Goal: Task Accomplishment & Management: Manage account settings

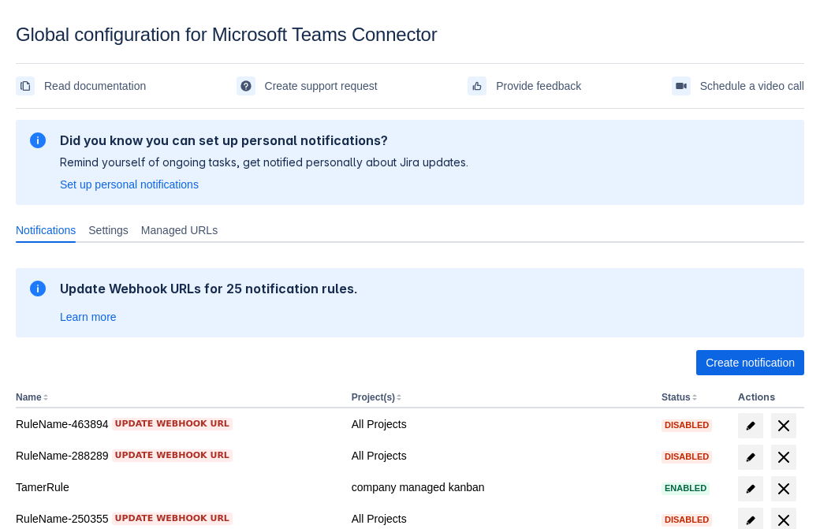
click at [750, 363] on span "Create notification" at bounding box center [750, 362] width 89 height 25
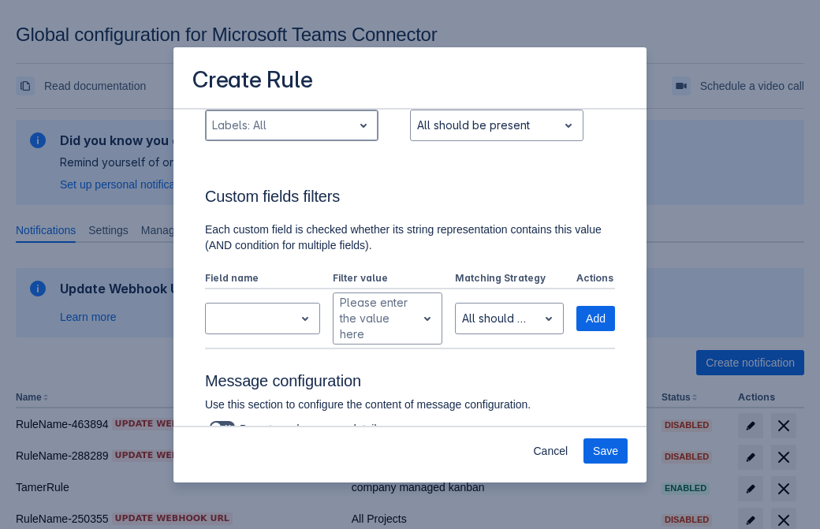
click at [291, 135] on div "Scrollable content" at bounding box center [279, 125] width 134 height 19
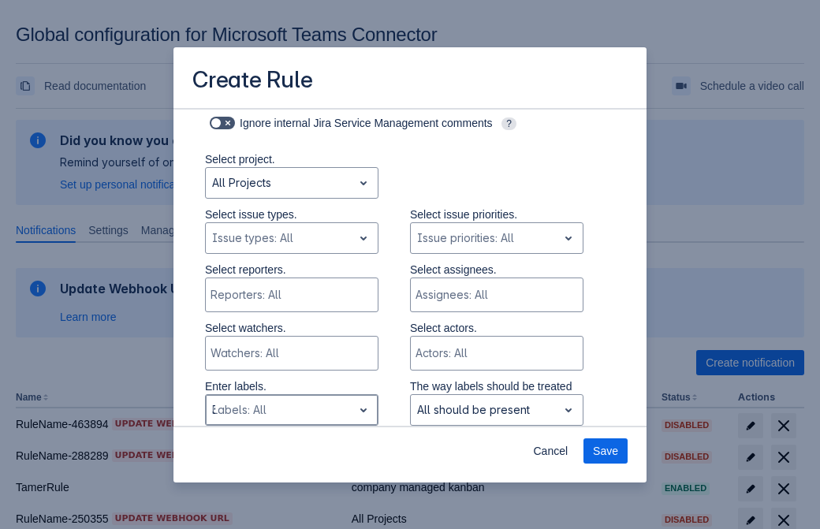
type input "368410_label"
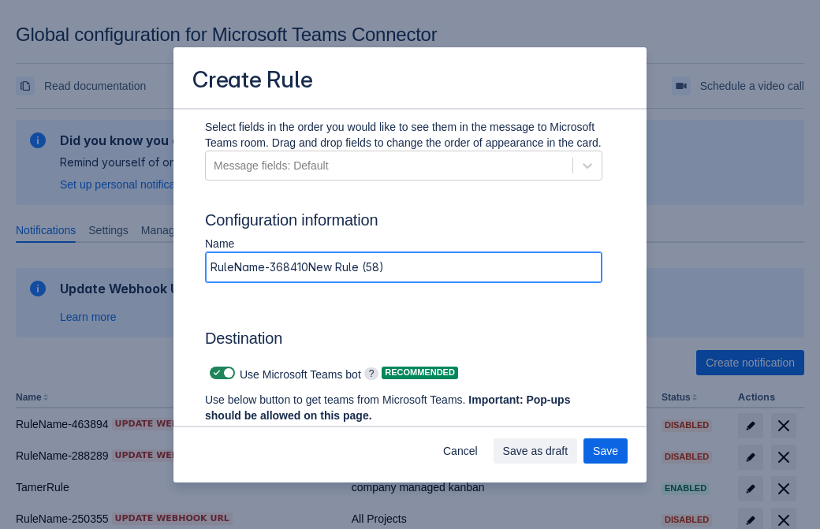
type input "RuleName-368410New Rule (58)"
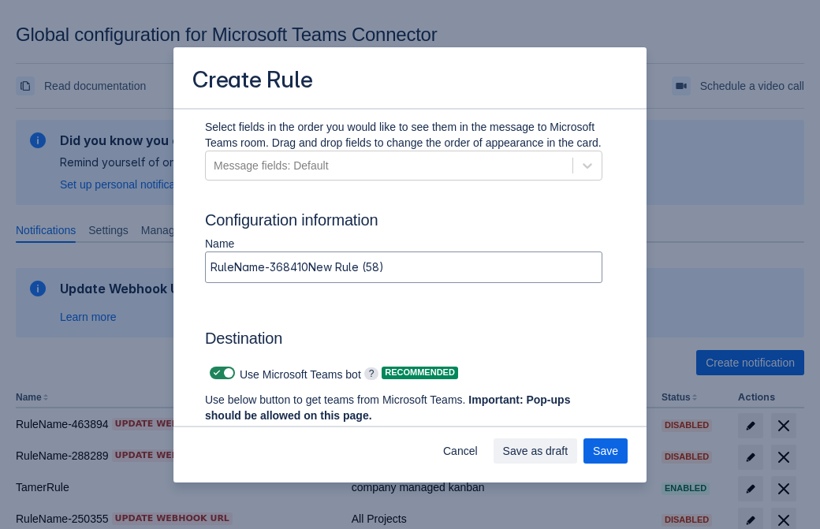
click at [214, 373] on span "Scrollable content" at bounding box center [217, 373] width 13 height 13
click at [214, 373] on input "Scrollable content" at bounding box center [215, 373] width 10 height 10
checkbox input "false"
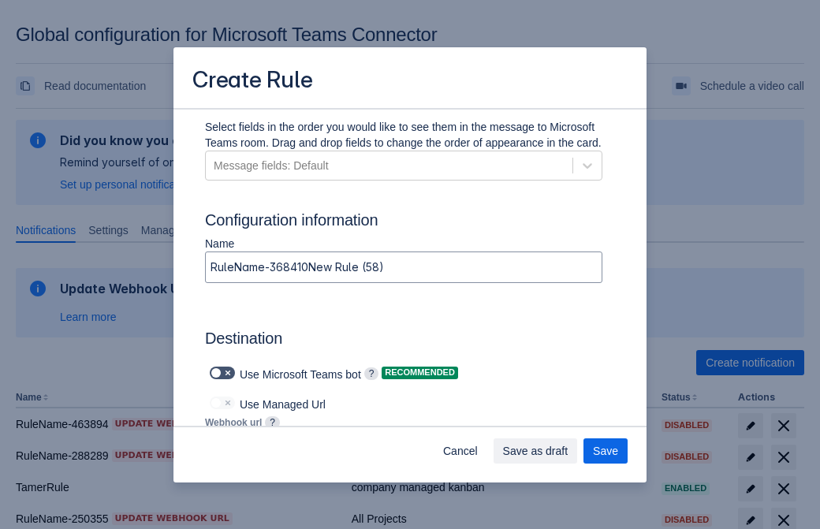
type input "https://prod-172.westeurope.logic.azure.com:443/workflows/ae977bb6ae334c9d95dfe…"
click at [569, 451] on span "Save as draft" at bounding box center [535, 450] width 65 height 25
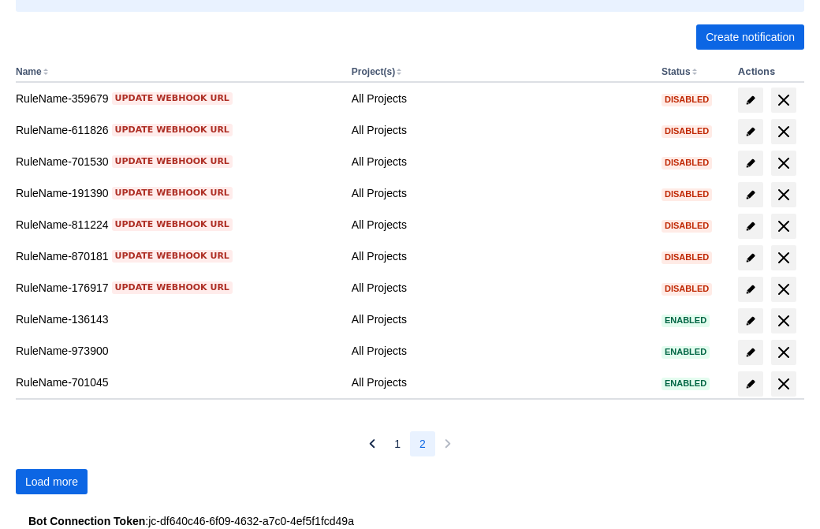
click at [51, 482] on span "Load more" at bounding box center [51, 481] width 53 height 25
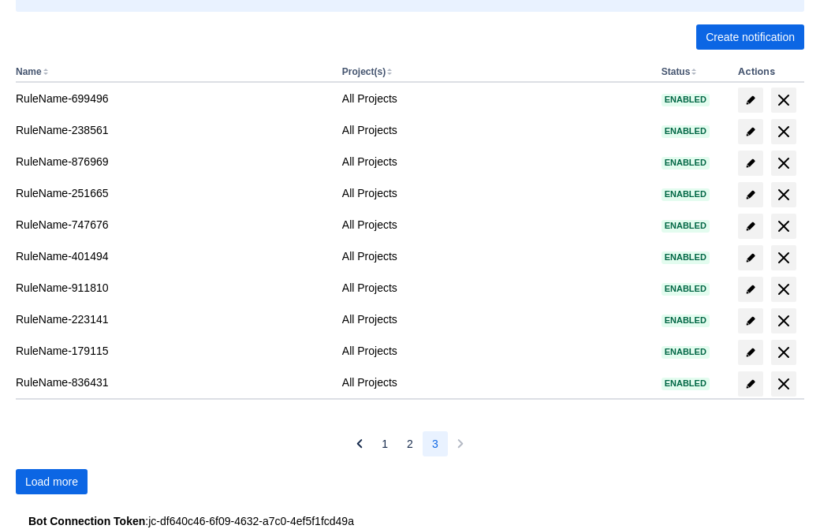
click at [51, 482] on span "Load more" at bounding box center [51, 481] width 53 height 25
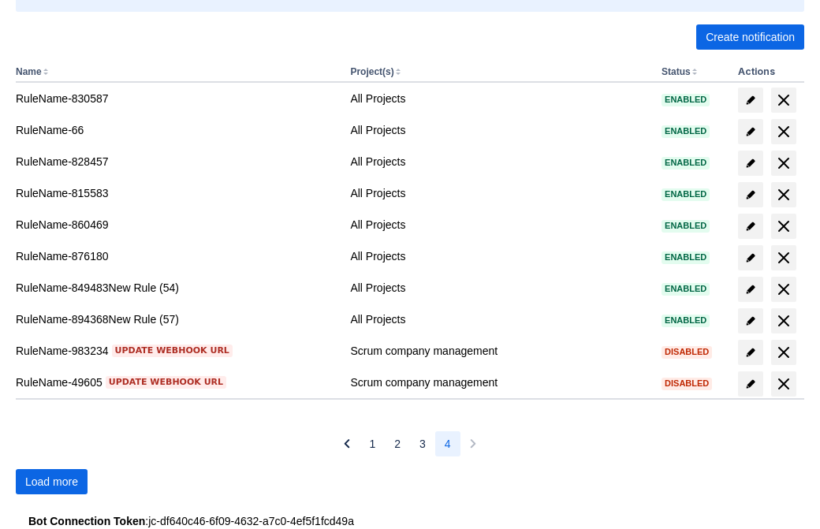
click at [51, 482] on span "Load more" at bounding box center [51, 481] width 53 height 25
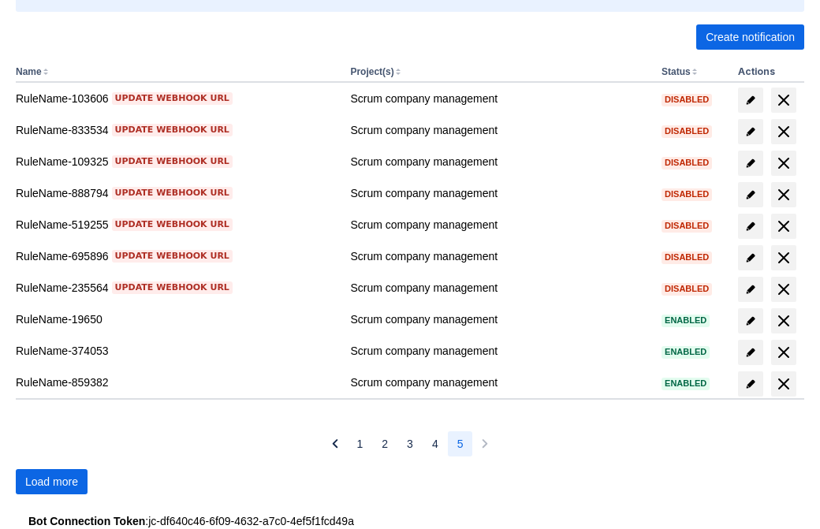
click at [51, 482] on span "Load more" at bounding box center [51, 481] width 53 height 25
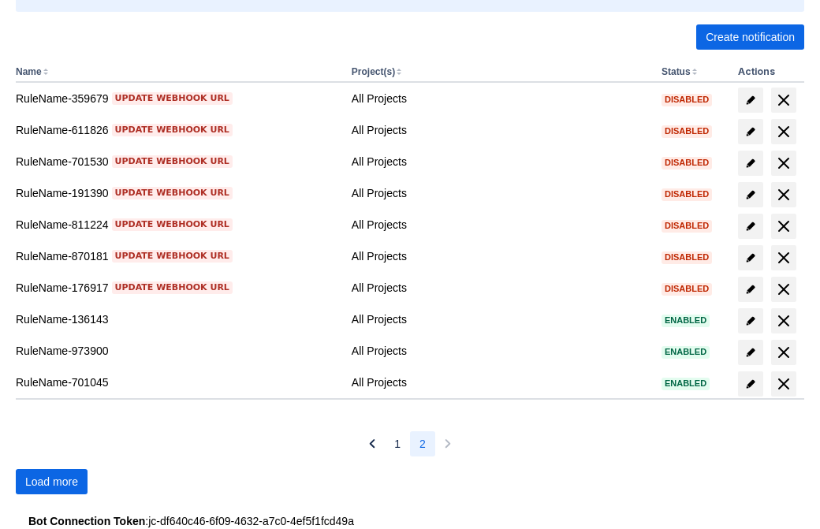
click at [51, 482] on span "Load more" at bounding box center [51, 481] width 53 height 25
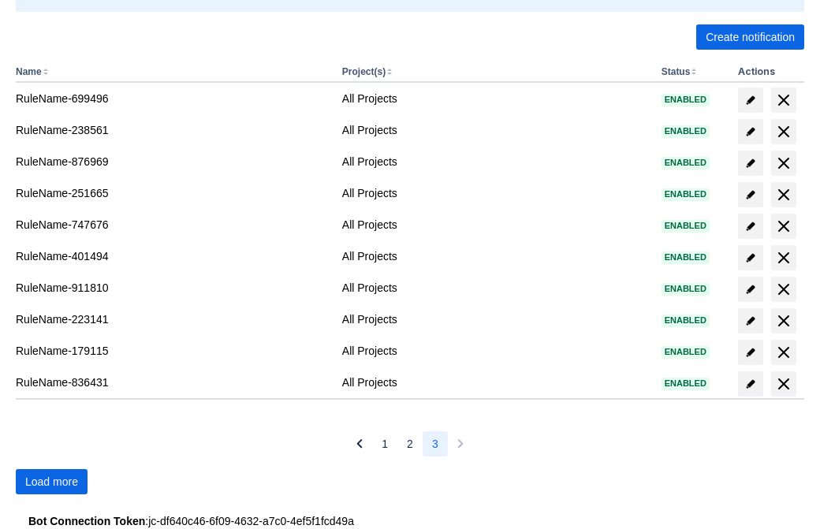
click at [51, 482] on span "Load more" at bounding box center [51, 481] width 53 height 25
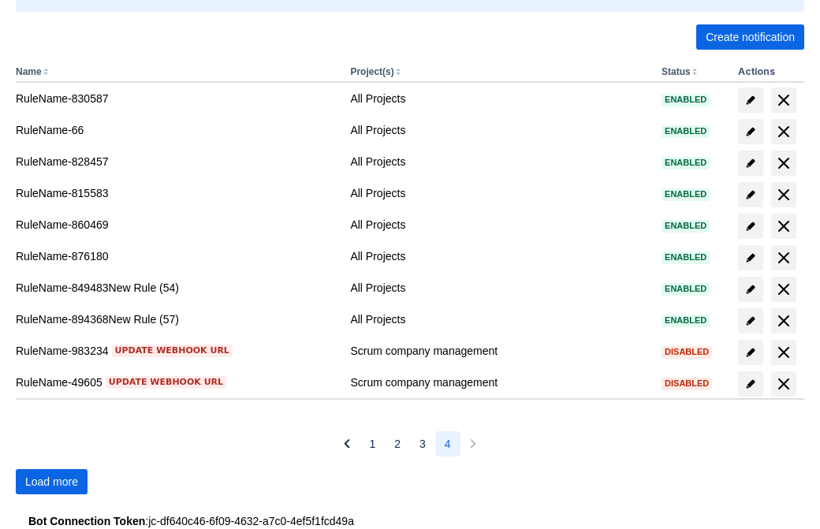
click at [51, 482] on span "Load more" at bounding box center [51, 481] width 53 height 25
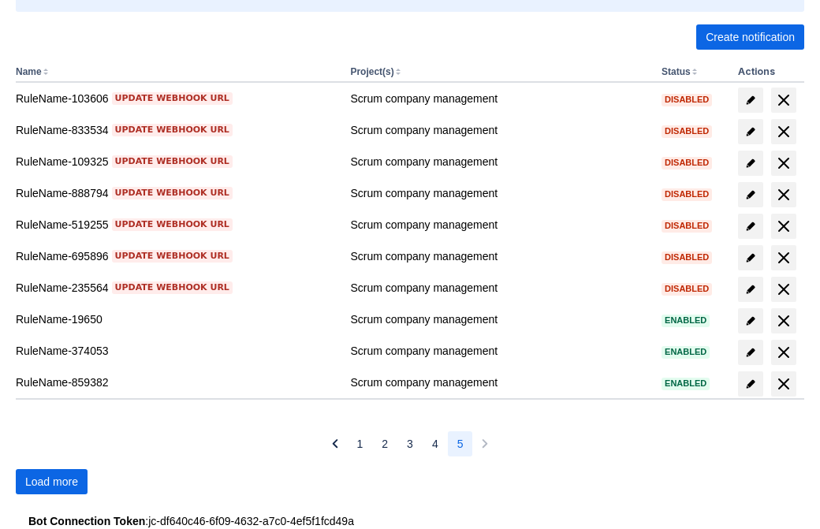
click at [51, 482] on span "Load more" at bounding box center [51, 481] width 53 height 25
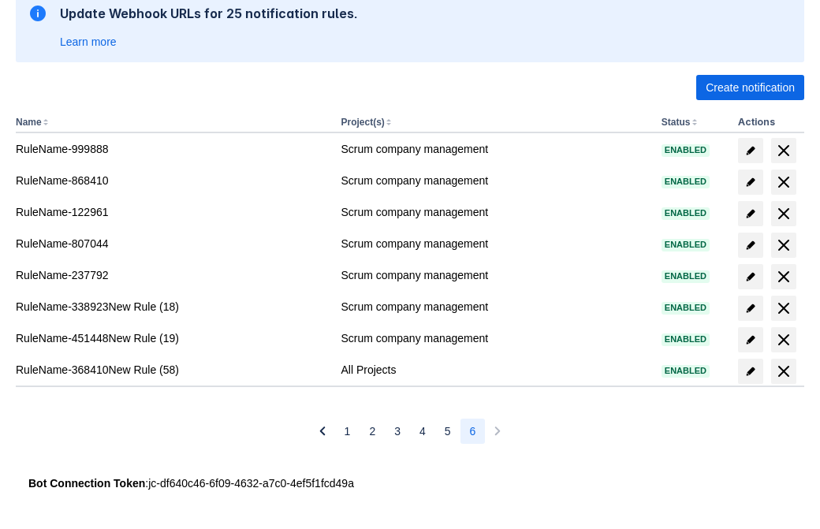
scroll to position [275, 0]
click at [783, 371] on span "delete" at bounding box center [783, 371] width 19 height 19
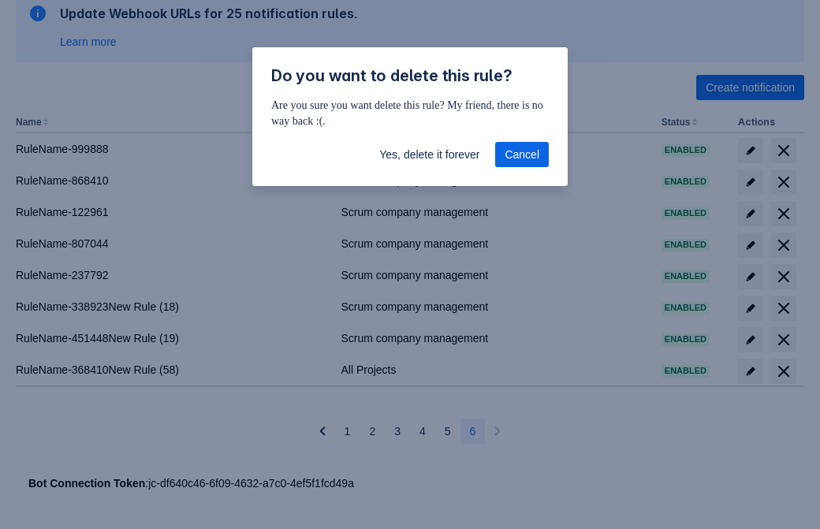
click at [429, 155] on span "Yes, delete it forever" at bounding box center [429, 154] width 100 height 25
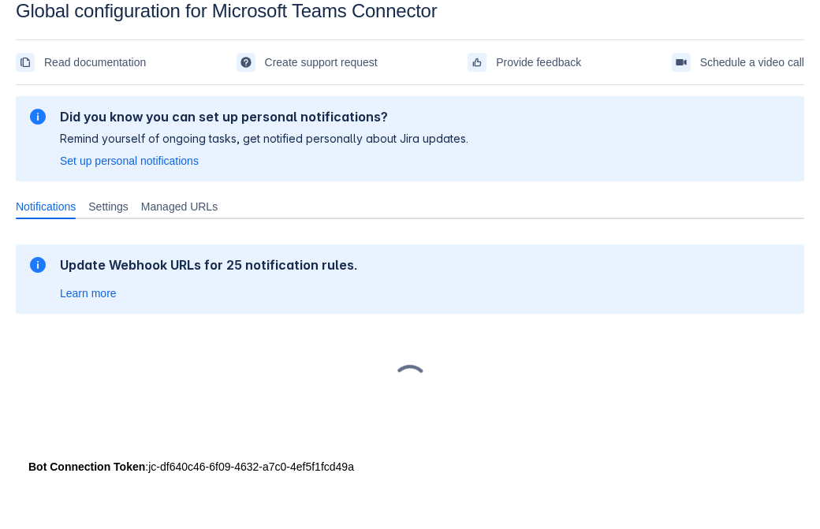
scroll to position [24, 0]
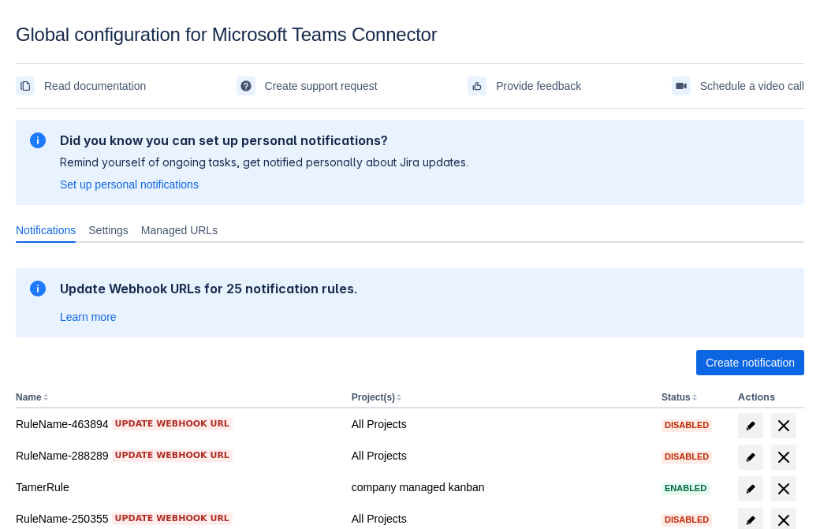
click at [750, 363] on span "Create notification" at bounding box center [750, 362] width 89 height 25
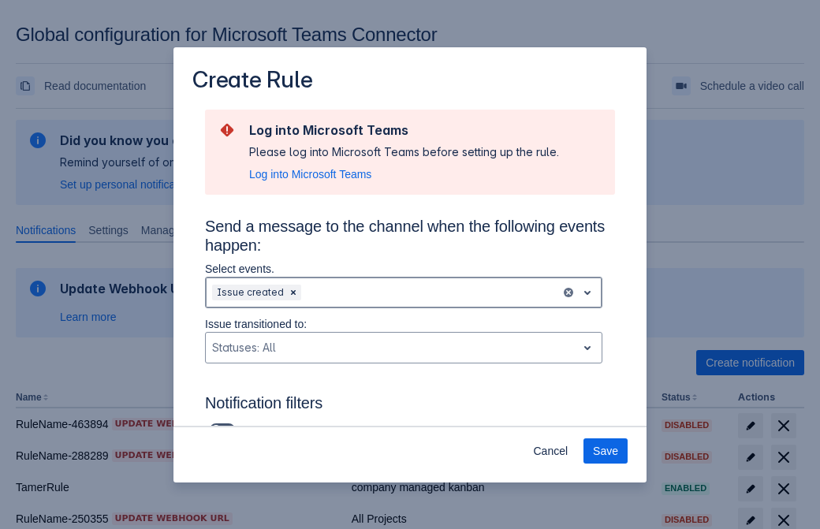
click at [404, 293] on div "Scrollable content" at bounding box center [429, 292] width 250 height 19
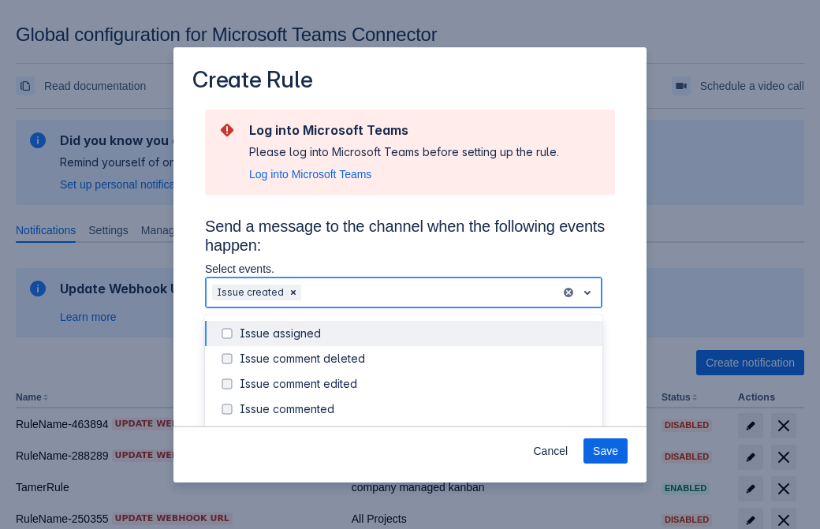
click at [416, 427] on div "Issue created" at bounding box center [416, 435] width 353 height 16
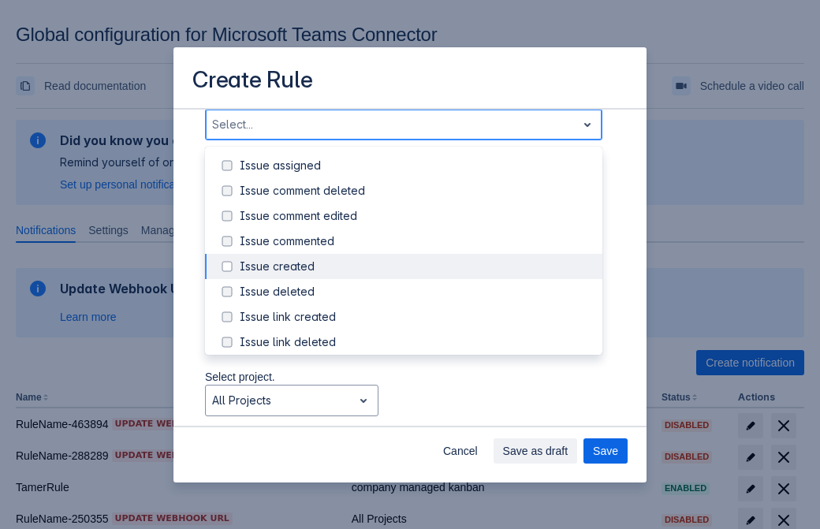
click at [416, 410] on div "Issue updated" at bounding box center [416, 418] width 353 height 16
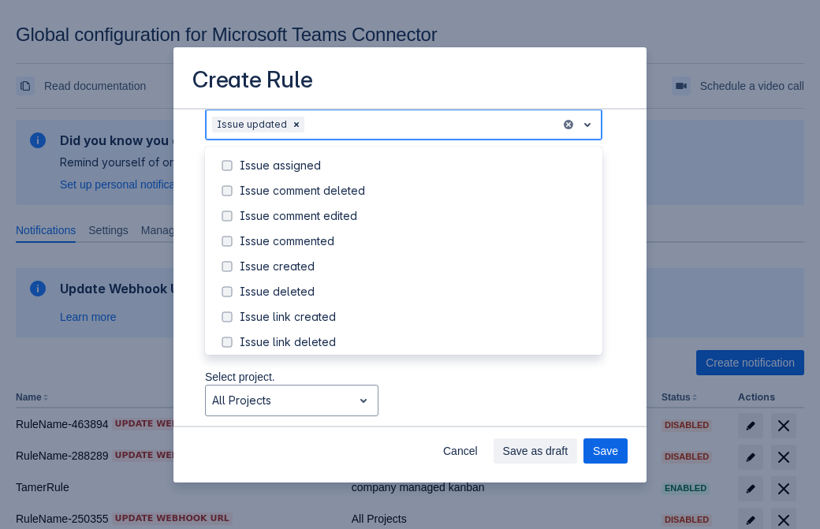
scroll to position [167, 0]
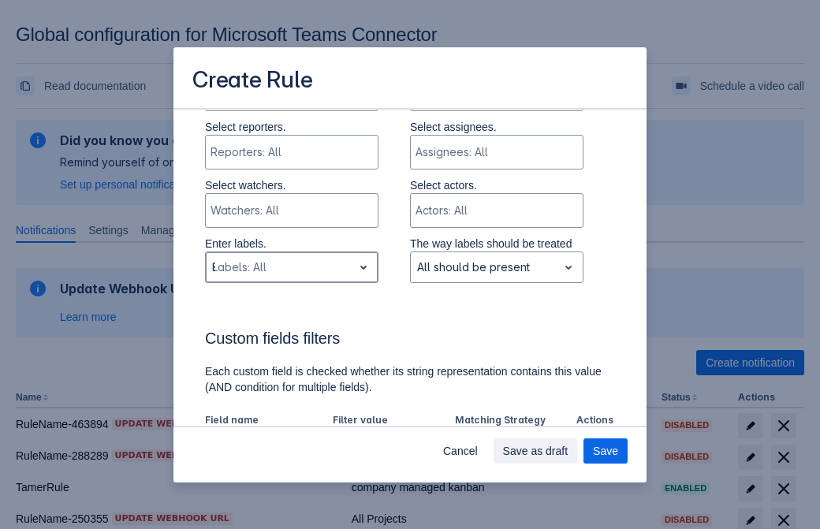
type input "899972_label"
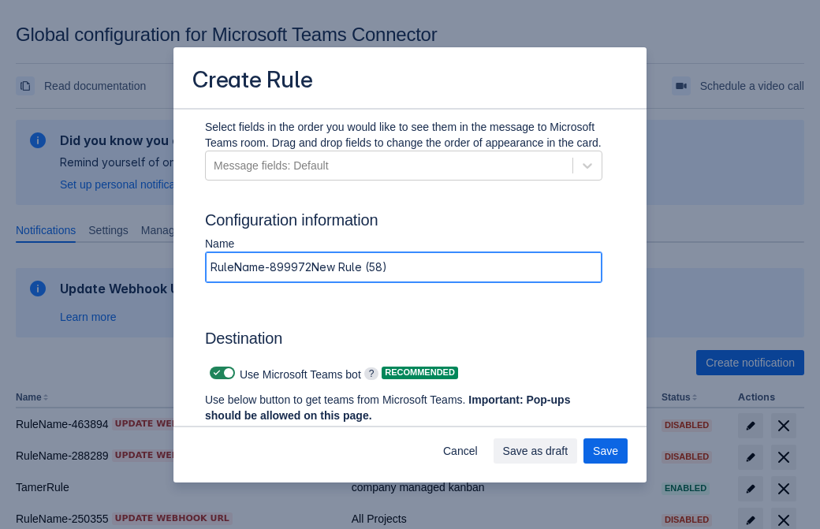
type input "RuleName-899972New Rule (58)"
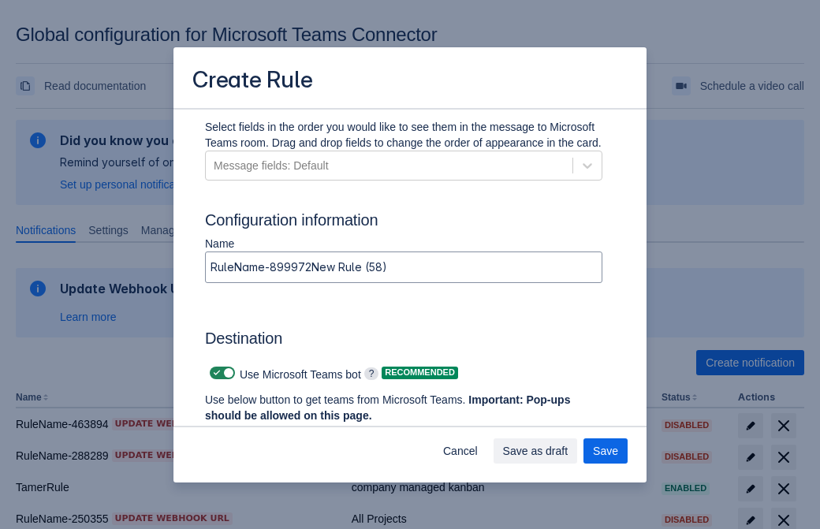
click at [214, 373] on span "Scrollable content" at bounding box center [217, 373] width 13 height 13
click at [214, 373] on input "Scrollable content" at bounding box center [215, 373] width 10 height 10
checkbox input "false"
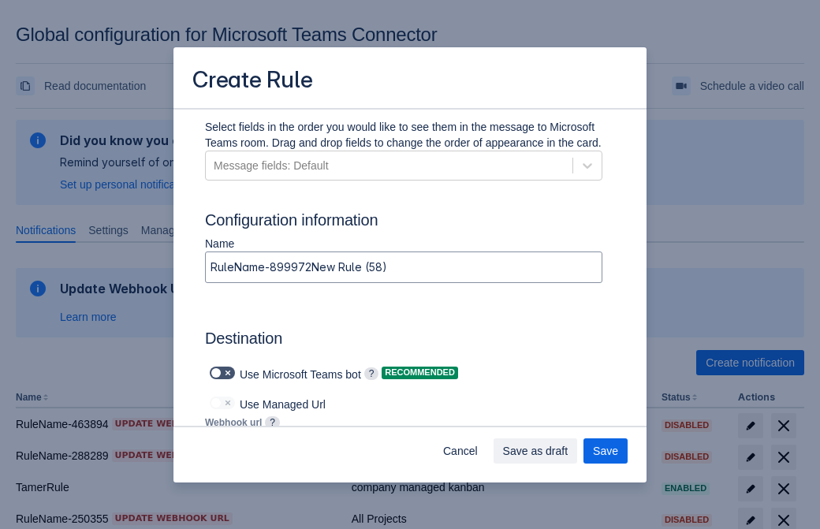
type input "https://prod-112.westeurope.logic.azure.com:443/workflows/bae959254738451b85002…"
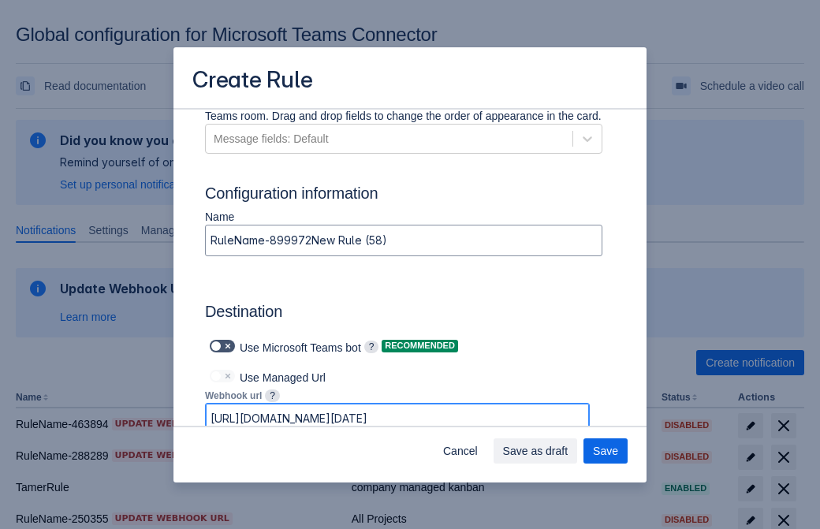
click at [569, 451] on span "Save as draft" at bounding box center [535, 450] width 65 height 25
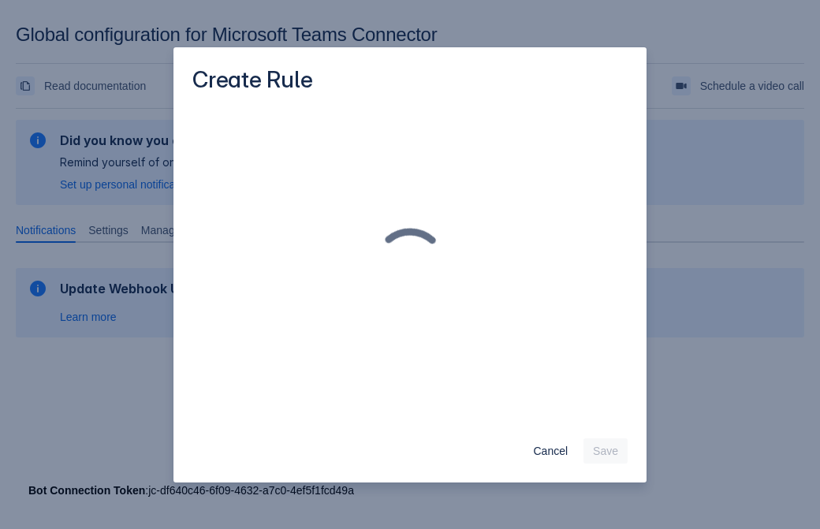
scroll to position [0, 0]
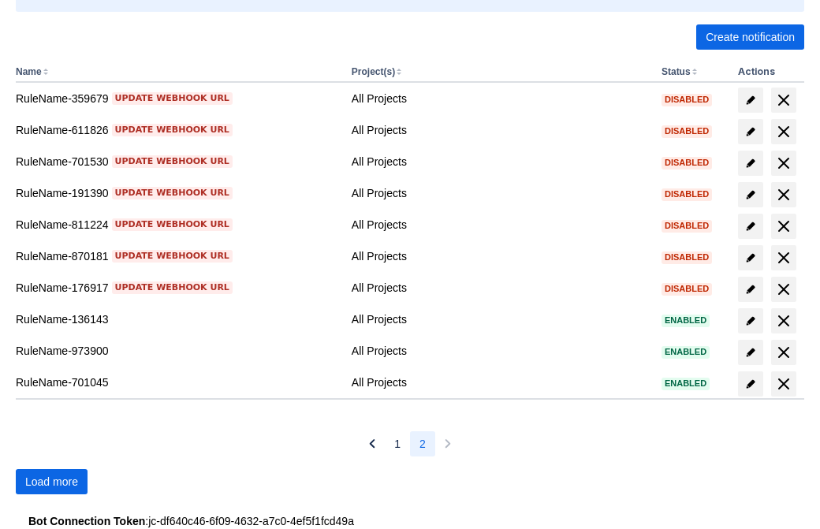
click at [51, 482] on span "Load more" at bounding box center [51, 481] width 53 height 25
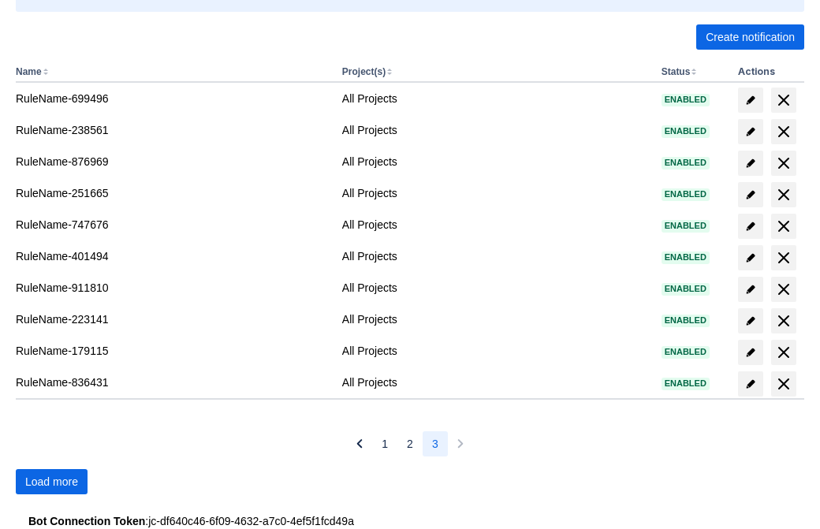
click at [51, 482] on span "Load more" at bounding box center [51, 481] width 53 height 25
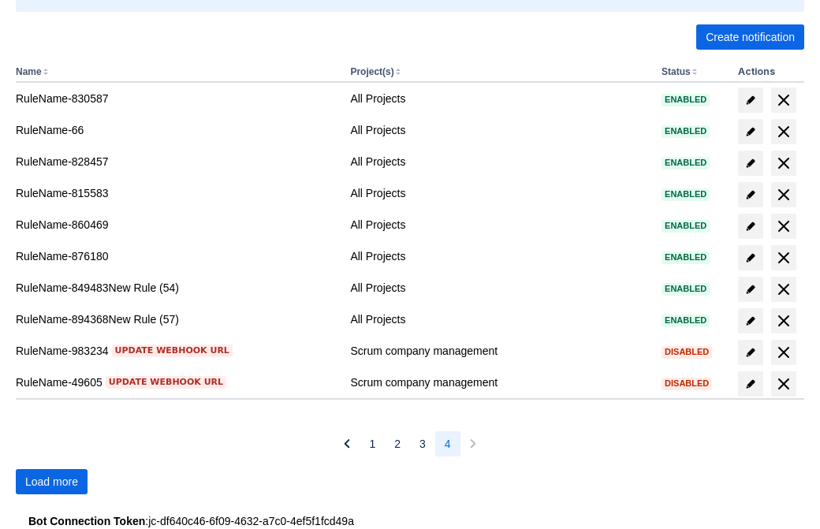
click at [51, 482] on span "Load more" at bounding box center [51, 481] width 53 height 25
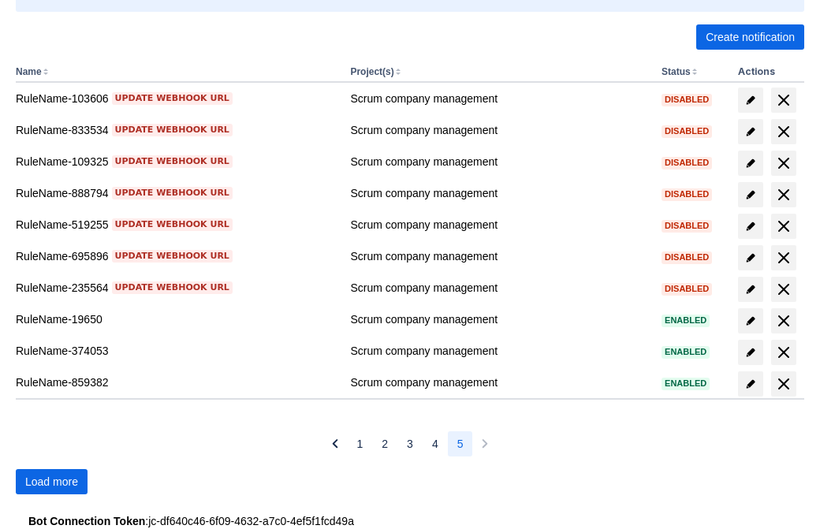
click at [51, 482] on span "Load more" at bounding box center [51, 481] width 53 height 25
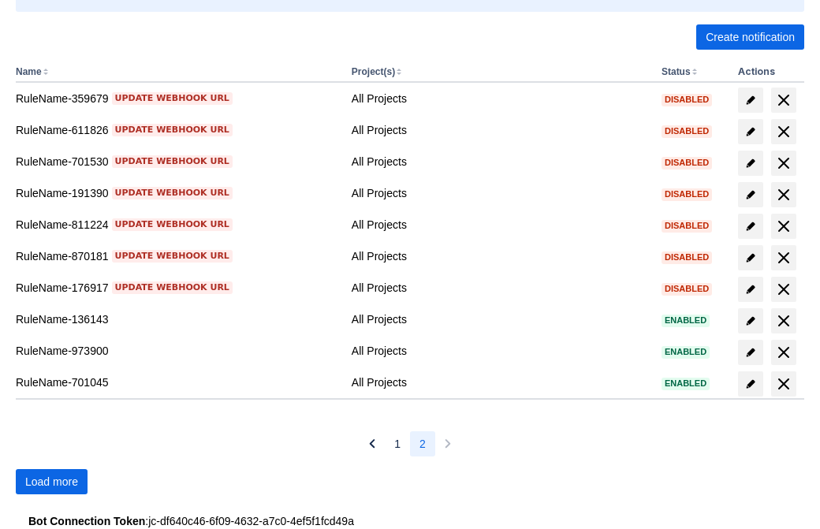
click at [51, 482] on span "Load more" at bounding box center [51, 481] width 53 height 25
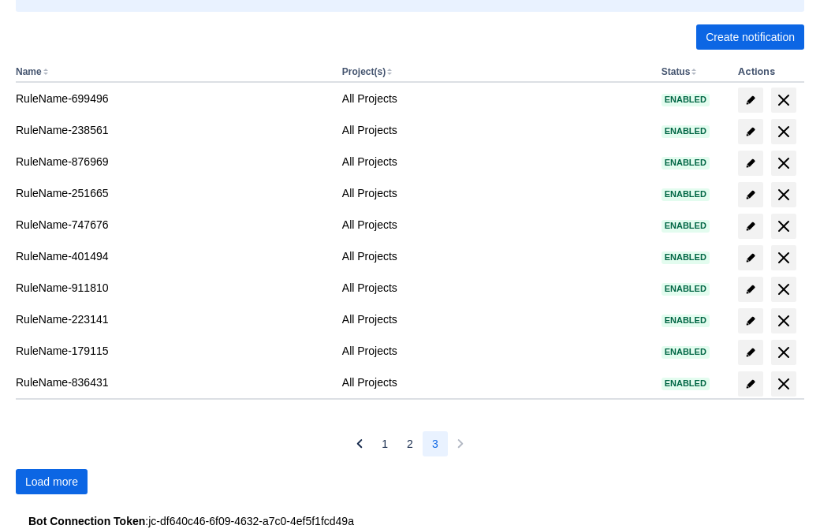
click at [51, 482] on span "Load more" at bounding box center [51, 481] width 53 height 25
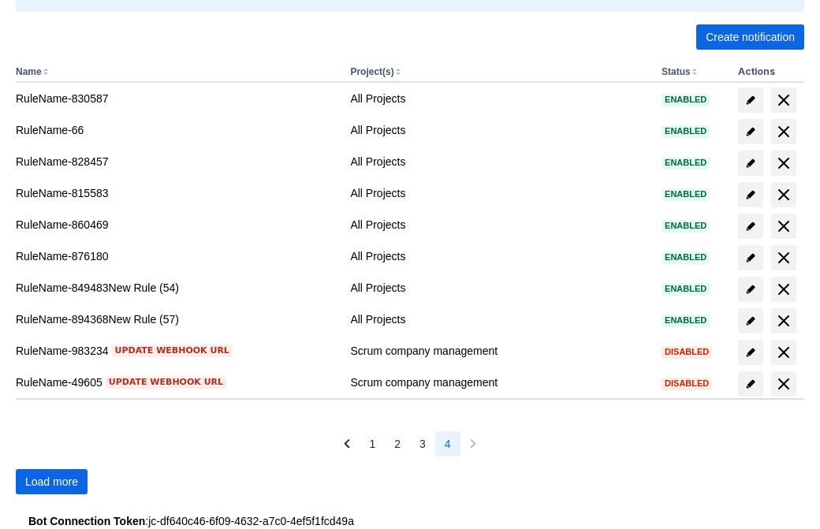
click at [51, 482] on span "Load more" at bounding box center [51, 481] width 53 height 25
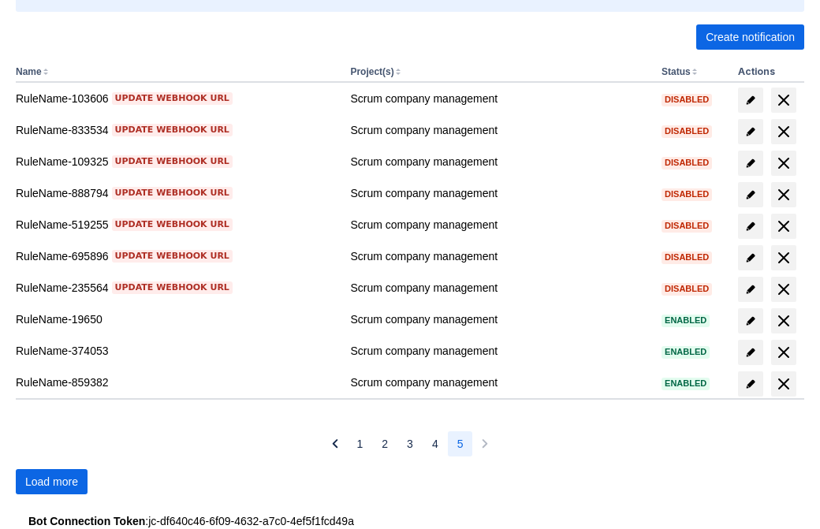
click at [51, 482] on span "Load more" at bounding box center [51, 481] width 53 height 25
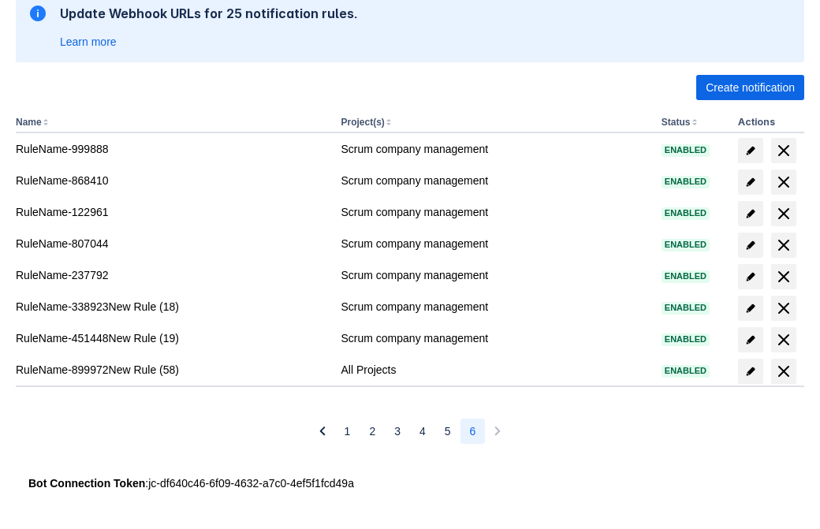
click at [783, 371] on span "delete" at bounding box center [783, 371] width 19 height 19
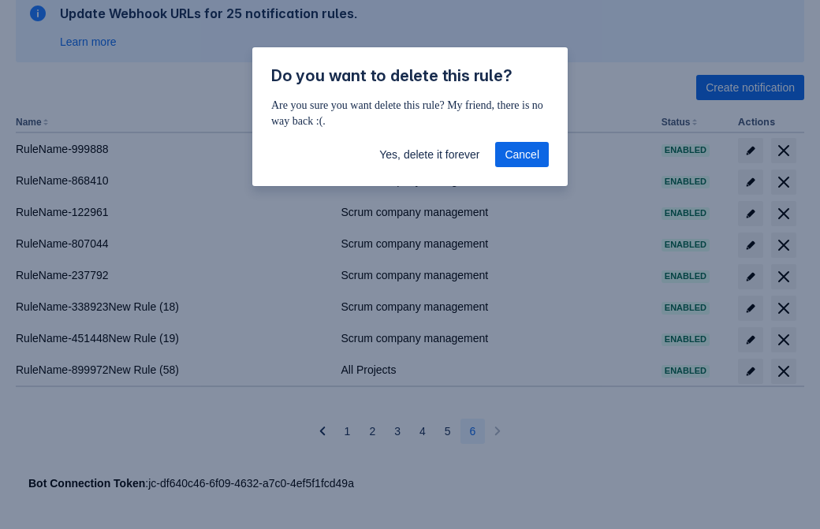
click at [429, 155] on span "Yes, delete it forever" at bounding box center [429, 154] width 100 height 25
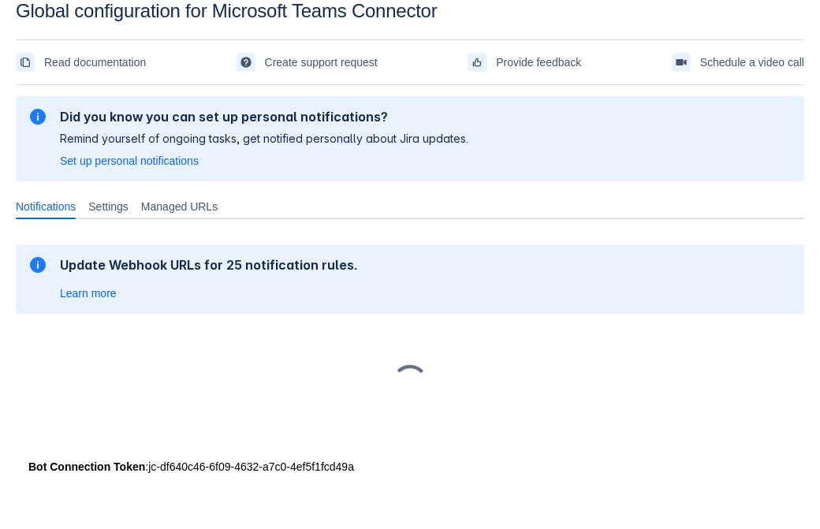
scroll to position [24, 0]
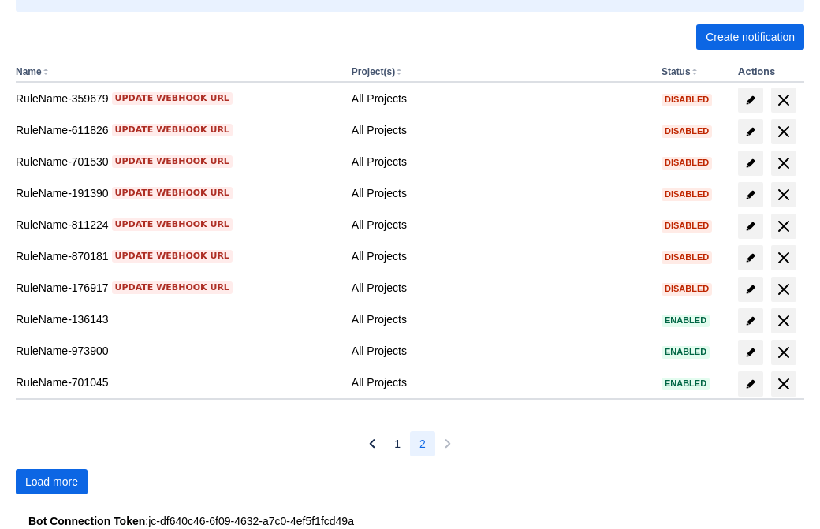
click at [51, 482] on span "Load more" at bounding box center [51, 481] width 53 height 25
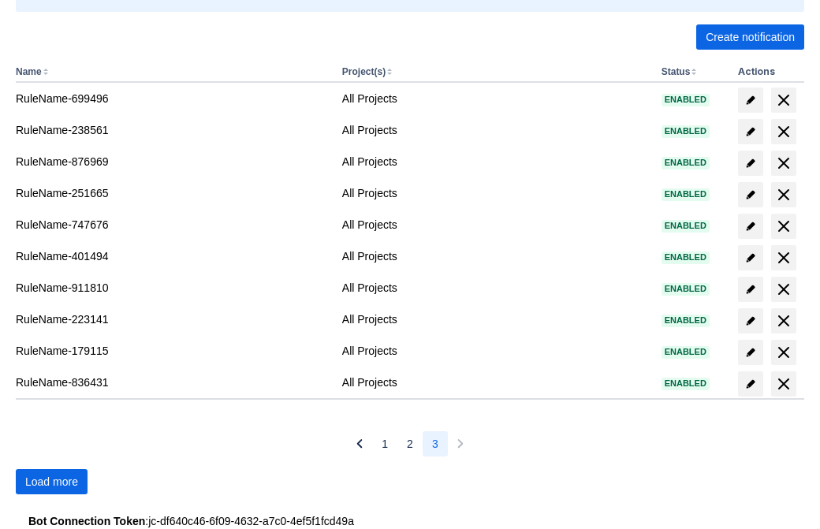
click at [51, 482] on span "Load more" at bounding box center [51, 481] width 53 height 25
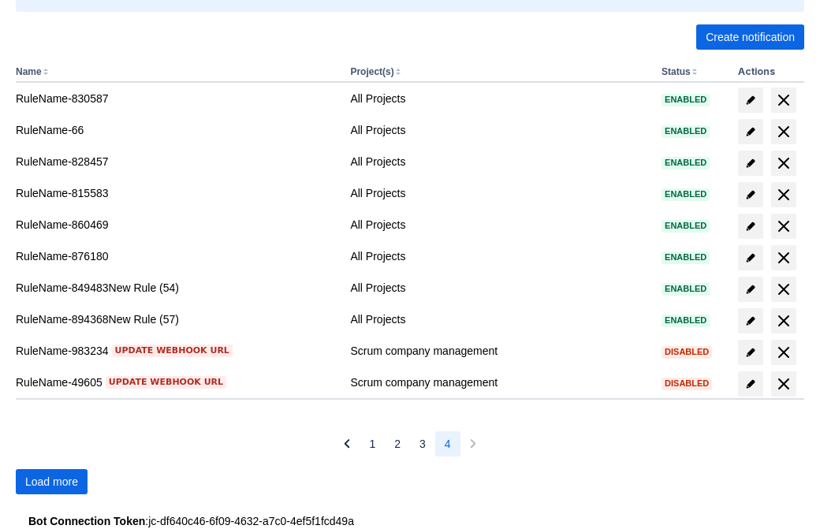
click at [51, 482] on span "Load more" at bounding box center [51, 481] width 53 height 25
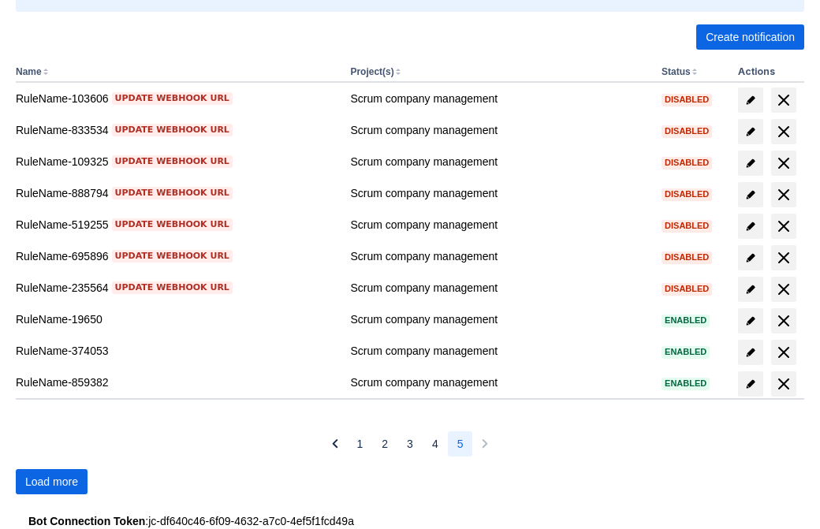
click at [51, 482] on span "Load more" at bounding box center [51, 481] width 53 height 25
